Goal: Task Accomplishment & Management: Use online tool/utility

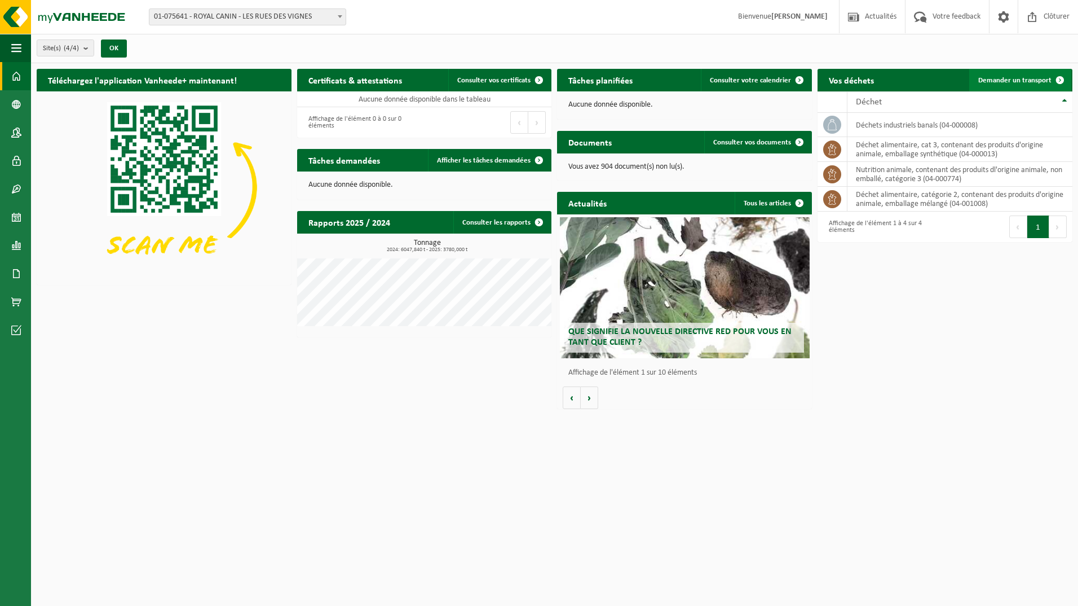
click at [554, 77] on span "Demander un transport" at bounding box center [1014, 80] width 73 height 7
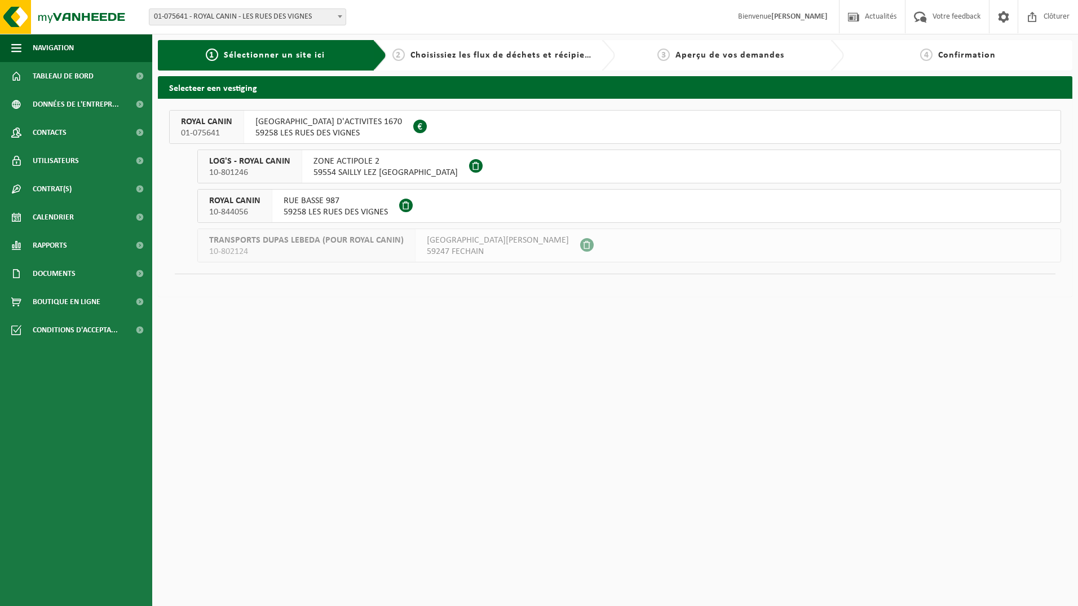
click at [297, 127] on span "[GEOGRAPHIC_DATA] D'ACTIVITES 1670" at bounding box center [328, 121] width 147 height 11
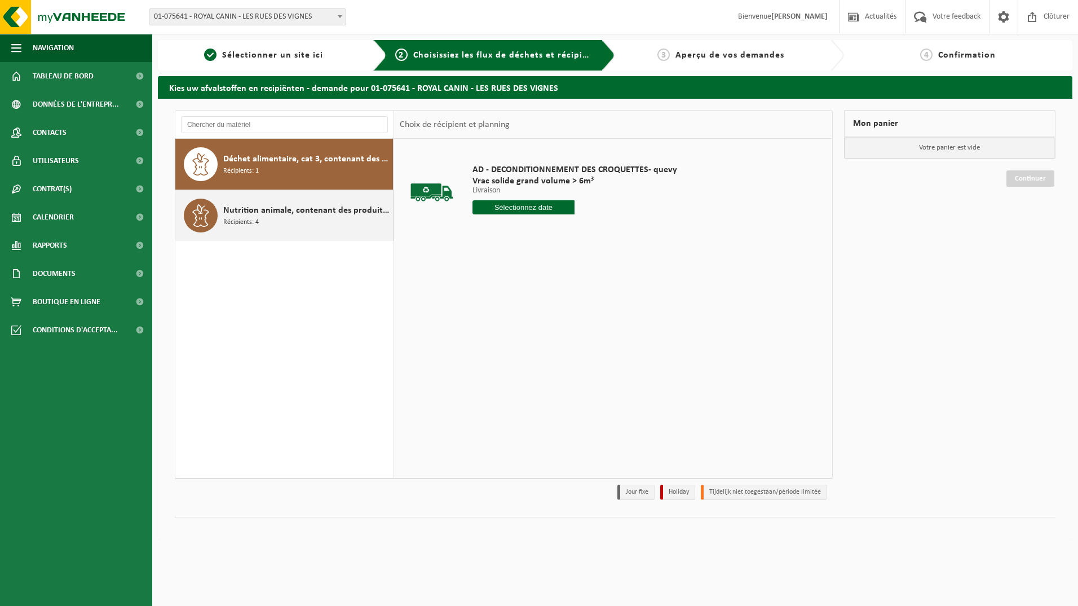
click at [267, 214] on span "Nutrition animale, contenant des produits dl'origine animale, non emballé, caté…" at bounding box center [306, 211] width 167 height 14
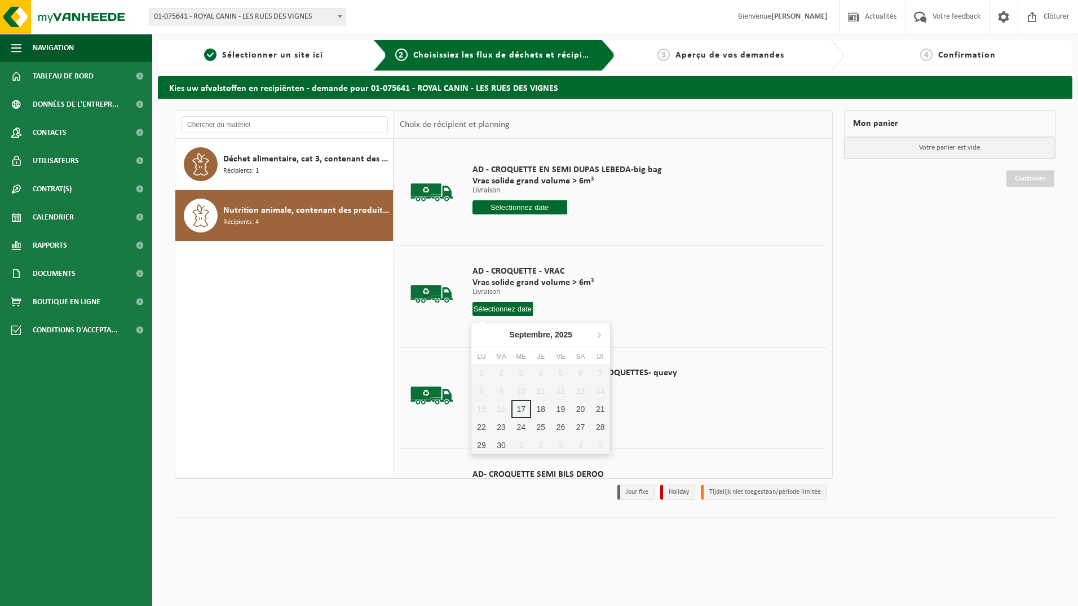
click at [502, 304] on input "text" at bounding box center [502, 309] width 61 height 14
click at [542, 409] on div "18" at bounding box center [541, 409] width 20 height 18
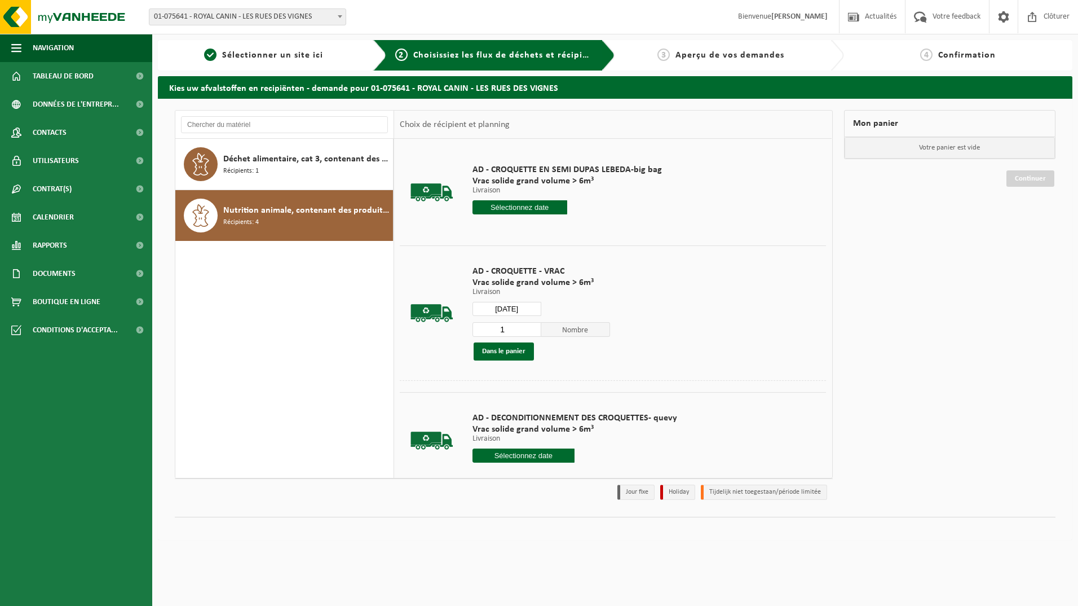
type input "à partir de 2025-09-18"
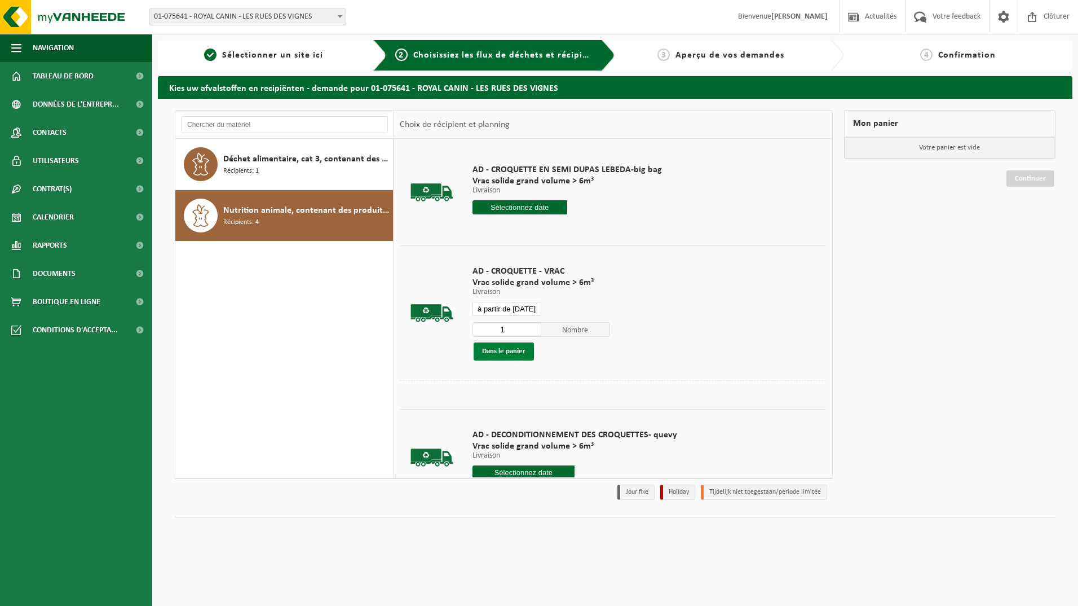
click at [508, 345] on button "Dans le panier" at bounding box center [504, 351] width 60 height 18
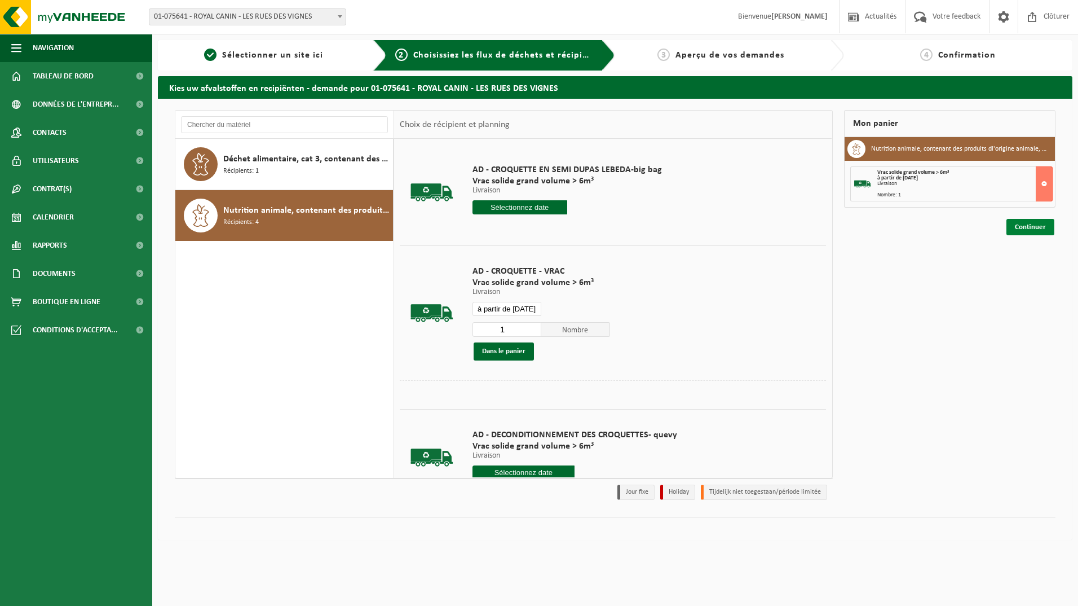
click at [1023, 227] on link "Continuer" at bounding box center [1030, 227] width 48 height 16
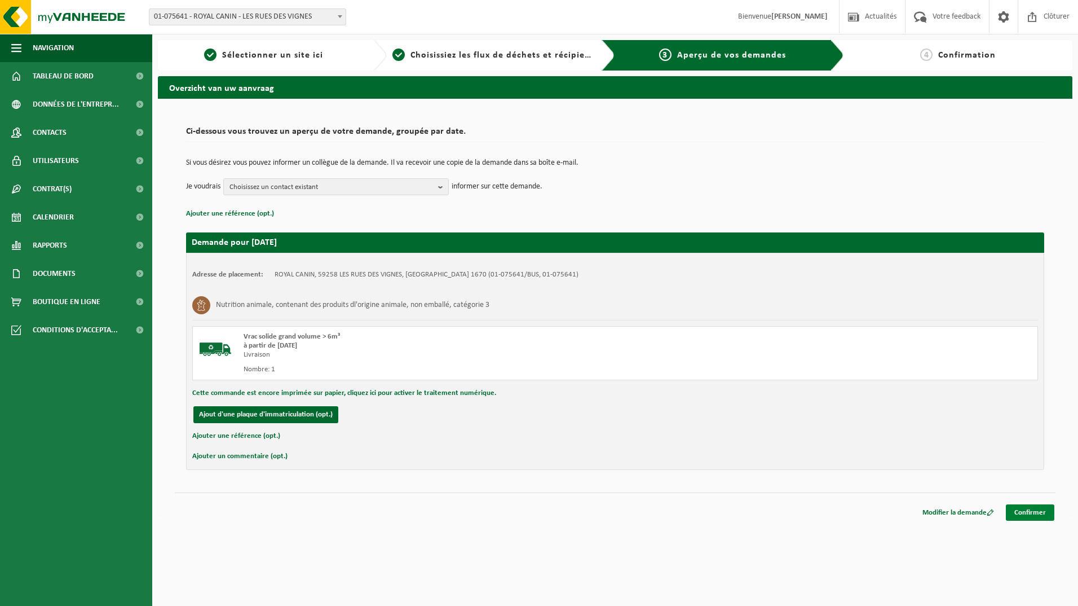
click at [1031, 511] on link "Confirmer" at bounding box center [1030, 512] width 48 height 16
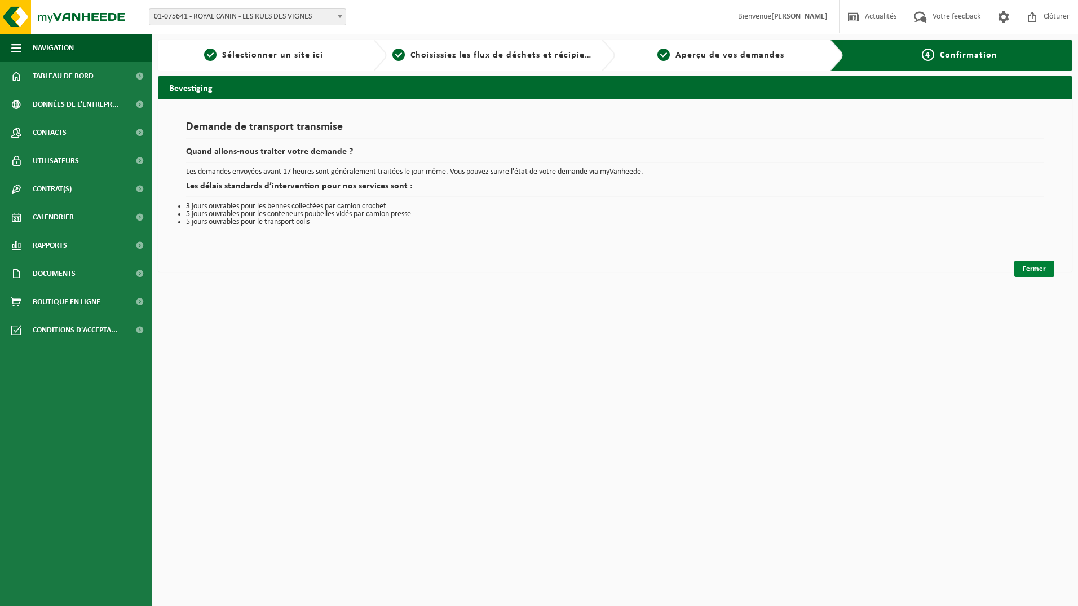
click at [1031, 268] on link "Fermer" at bounding box center [1034, 268] width 40 height 16
